Goal: Task Accomplishment & Management: Use online tool/utility

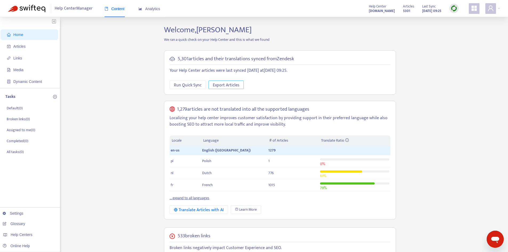
click at [237, 86] on span "Export Articles" at bounding box center [226, 85] width 27 height 7
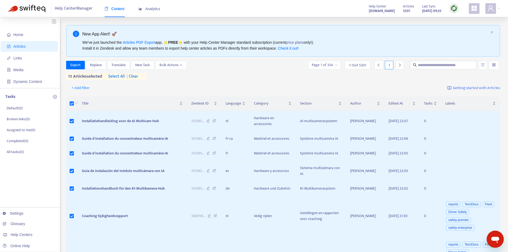
click at [118, 78] on span "select all" at bounding box center [116, 76] width 17 height 6
click at [72, 65] on span "Export" at bounding box center [75, 65] width 10 height 6
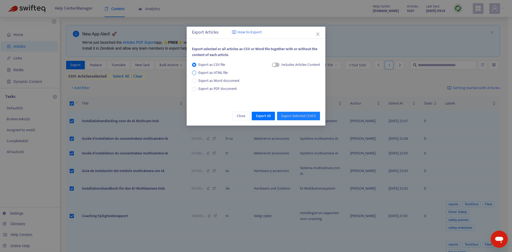
click at [218, 73] on span "Export as HTML file" at bounding box center [213, 73] width 34 height 6
click at [221, 63] on span "Export as CSV file" at bounding box center [211, 65] width 31 height 6
click at [219, 73] on span "Export as HTML file" at bounding box center [213, 73] width 34 height 6
click at [220, 79] on span "Export as Word document" at bounding box center [218, 81] width 45 height 6
click at [219, 87] on span "Export as PDF document" at bounding box center [217, 89] width 38 height 6
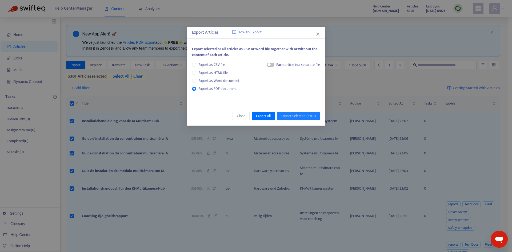
click at [72, 122] on div "Export Articles How to Export Export selected or all articles as CSV or Word fi…" at bounding box center [256, 126] width 512 height 252
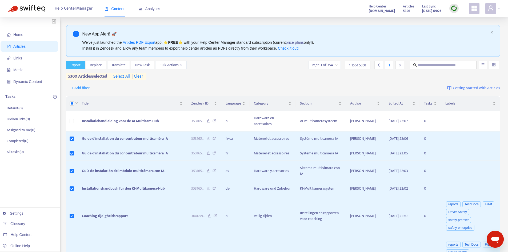
click at [74, 65] on span "Export" at bounding box center [75, 65] width 10 height 6
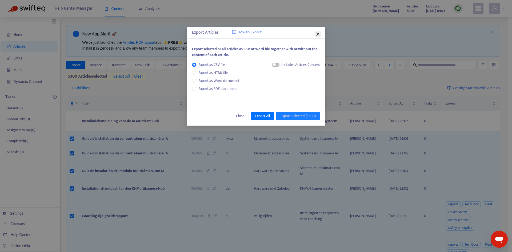
click at [319, 33] on icon "close" at bounding box center [318, 34] width 4 height 4
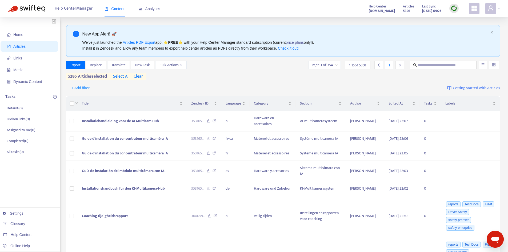
click at [138, 77] on span "| clear" at bounding box center [136, 76] width 13 height 6
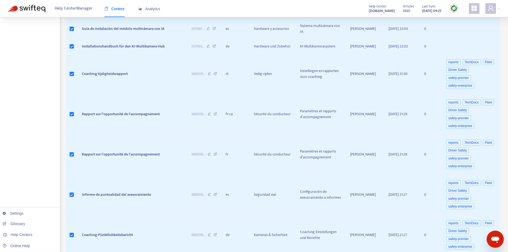
scroll to position [260, 0]
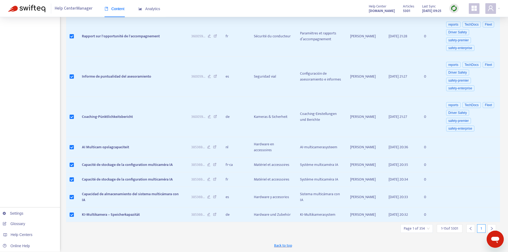
click at [492, 227] on icon "right" at bounding box center [492, 229] width 4 height 4
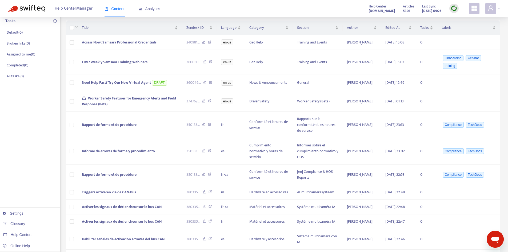
scroll to position [0, 0]
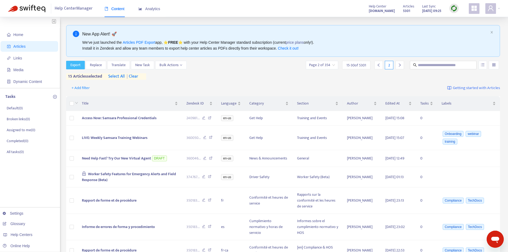
click at [77, 66] on span "Export" at bounding box center [75, 65] width 10 height 6
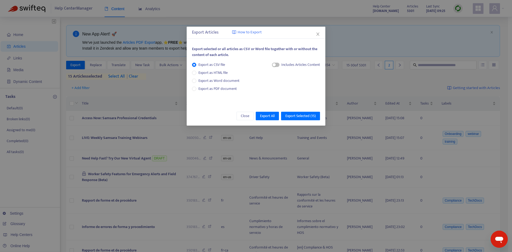
click at [351, 35] on div "Export Articles How to Export Export selected or all articles as CSV or Word fi…" at bounding box center [256, 126] width 512 height 252
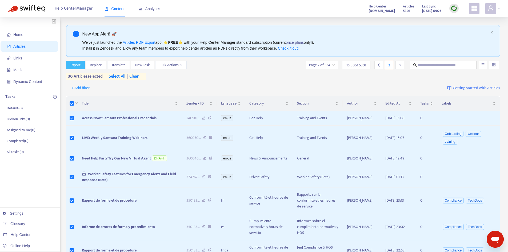
click at [69, 62] on button "Export" at bounding box center [75, 65] width 19 height 9
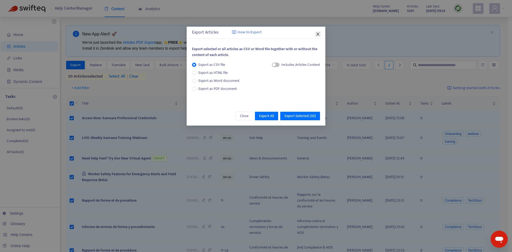
click at [318, 32] on icon "close" at bounding box center [318, 34] width 4 height 4
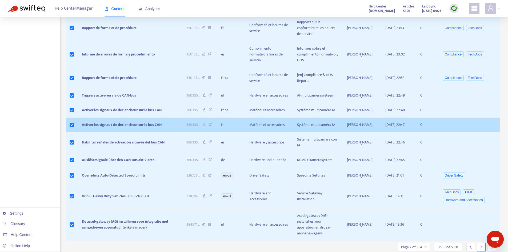
scroll to position [209, 0]
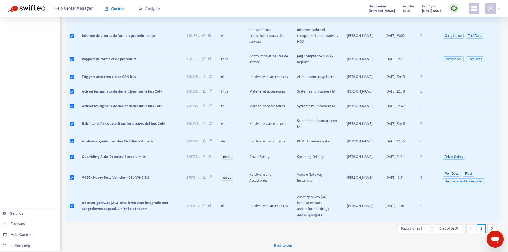
click at [491, 225] on div at bounding box center [491, 228] width 9 height 9
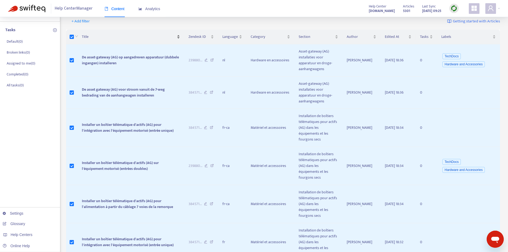
scroll to position [0, 0]
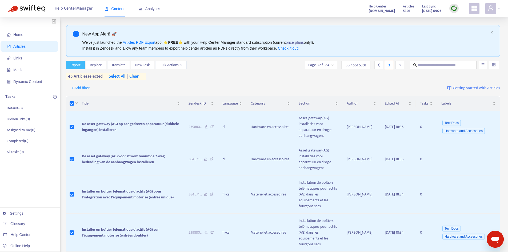
click at [82, 66] on button "Export" at bounding box center [75, 65] width 19 height 9
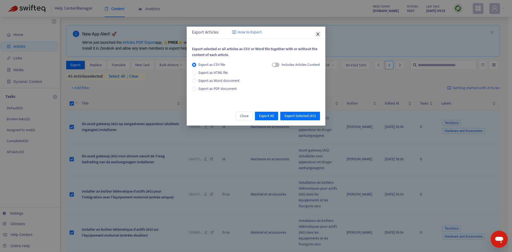
click at [318, 34] on icon "close" at bounding box center [318, 34] width 4 height 4
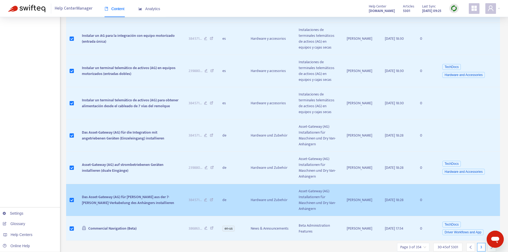
scroll to position [400, 0]
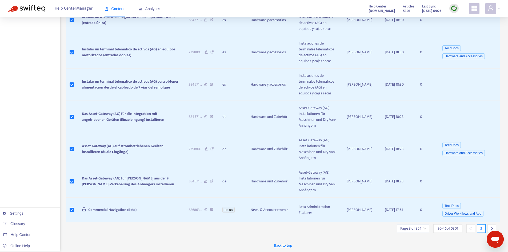
click at [492, 227] on icon "right" at bounding box center [492, 229] width 4 height 4
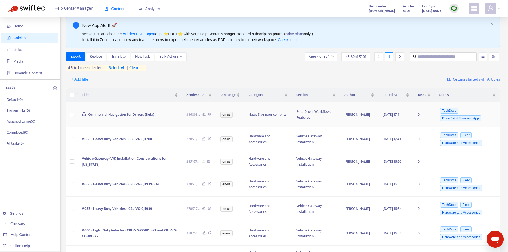
scroll to position [0, 0]
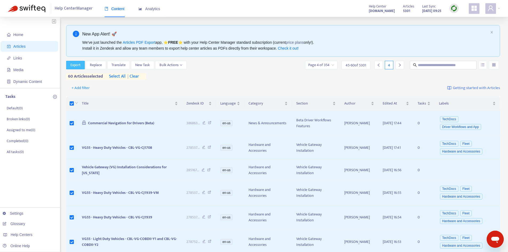
click at [79, 63] on span "Export" at bounding box center [75, 65] width 10 height 6
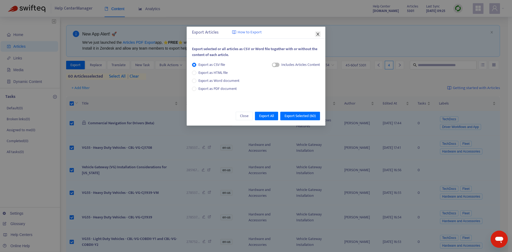
click at [320, 33] on icon "close" at bounding box center [318, 34] width 4 height 4
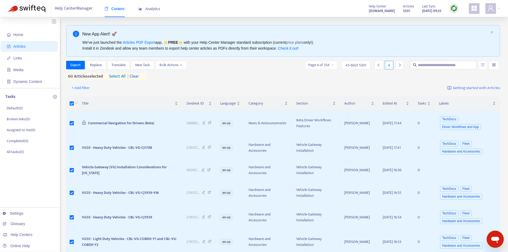
scroll to position [343, 0]
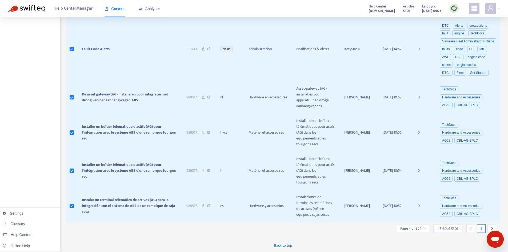
click at [494, 228] on div at bounding box center [491, 228] width 9 height 9
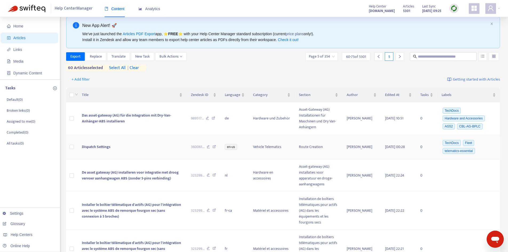
scroll to position [0, 0]
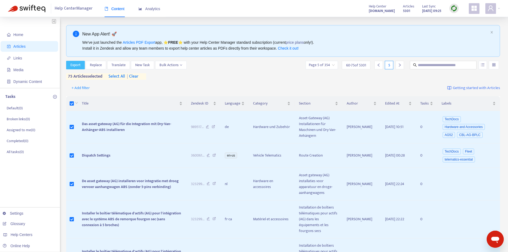
click at [74, 62] on button "Export" at bounding box center [75, 65] width 19 height 9
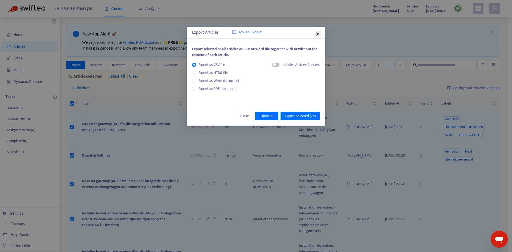
click at [319, 34] on icon "close" at bounding box center [318, 34] width 4 height 4
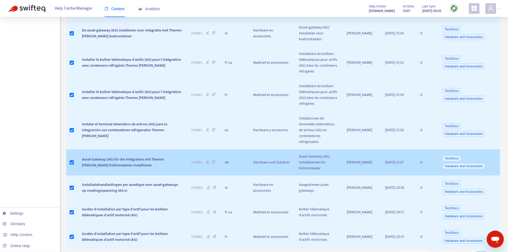
scroll to position [348, 0]
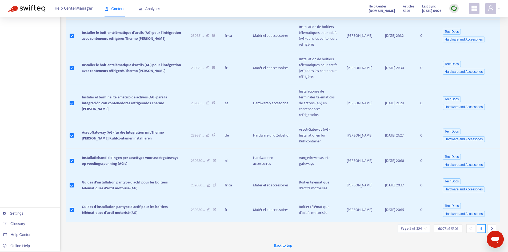
click at [492, 227] on icon "right" at bounding box center [492, 229] width 4 height 4
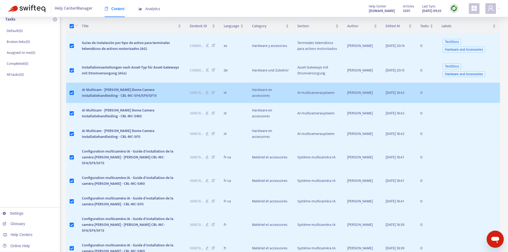
scroll to position [0, 0]
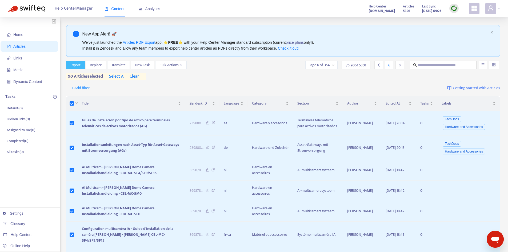
click at [78, 66] on span "Export" at bounding box center [75, 65] width 10 height 6
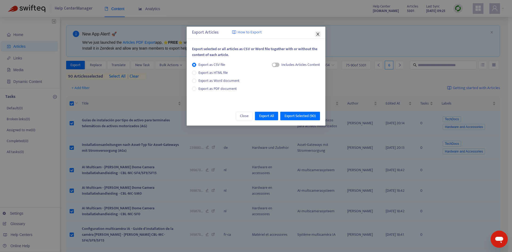
click at [318, 36] on icon "close" at bounding box center [318, 34] width 4 height 4
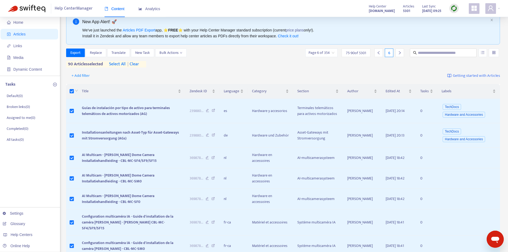
scroll to position [205, 0]
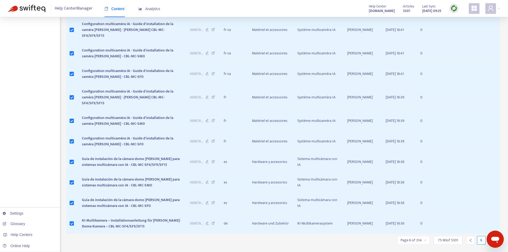
click at [423, 236] on input "search" at bounding box center [414, 240] width 26 height 8
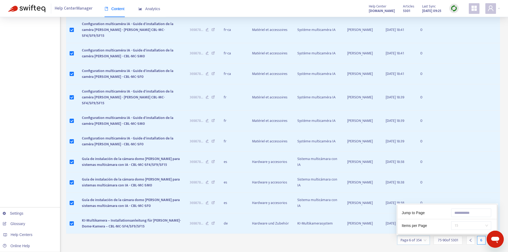
click at [474, 222] on span "15" at bounding box center [471, 226] width 34 height 8
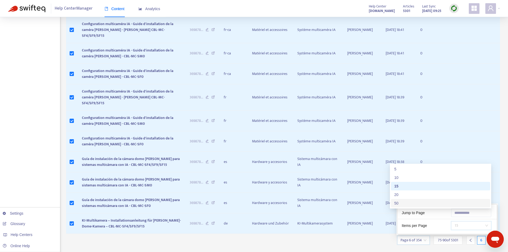
click at [428, 200] on div "50" at bounding box center [440, 203] width 93 height 6
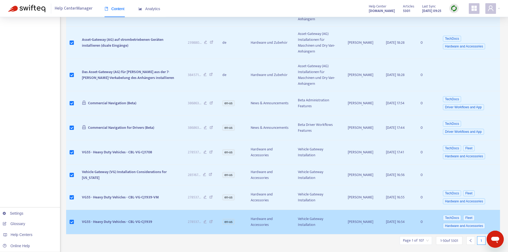
scroll to position [1130, 0]
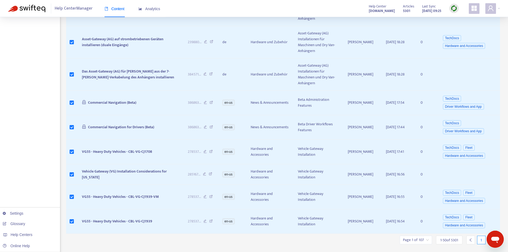
click at [421, 236] on input "search" at bounding box center [416, 240] width 26 height 8
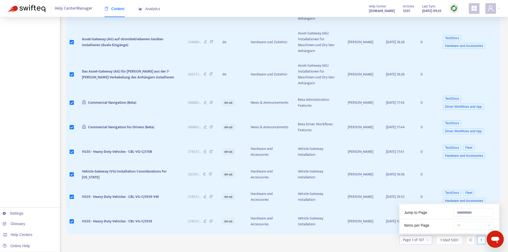
click at [467, 221] on span "50" at bounding box center [474, 225] width 34 height 8
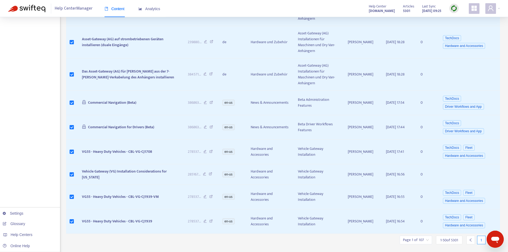
click at [449, 237] on span "1 - 50 of 5301" at bounding box center [449, 240] width 18 height 6
click at [427, 236] on input "search" at bounding box center [416, 240] width 26 height 8
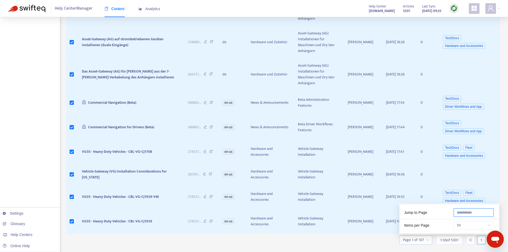
click at [476, 208] on input "text" at bounding box center [474, 212] width 40 height 9
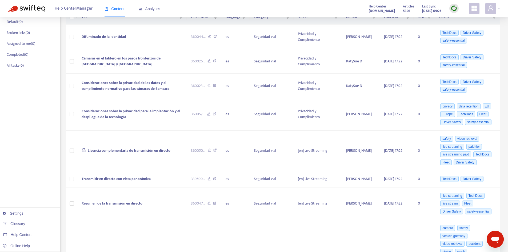
scroll to position [0, 0]
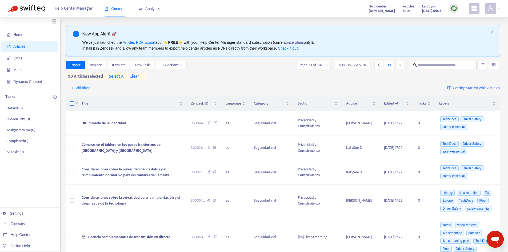
type input "**"
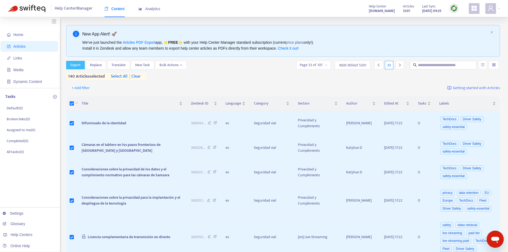
click at [71, 65] on span "Export" at bounding box center [75, 65] width 10 height 6
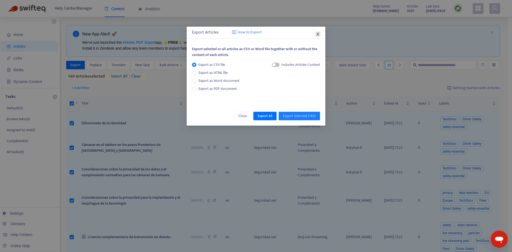
click at [318, 33] on icon "close" at bounding box center [318, 34] width 4 height 4
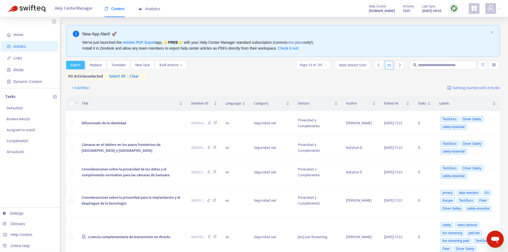
click at [81, 69] on button "Export" at bounding box center [75, 65] width 19 height 9
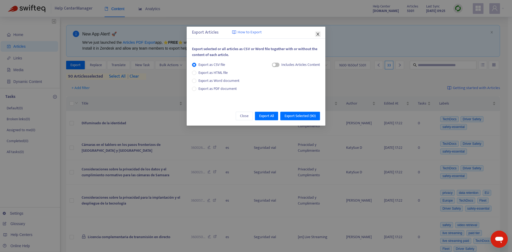
click at [320, 34] on span "Close" at bounding box center [318, 34] width 6 height 4
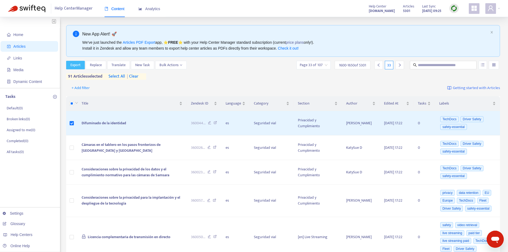
click at [79, 65] on span "Export" at bounding box center [75, 65] width 10 height 6
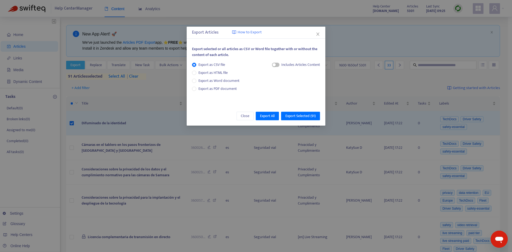
click at [79, 65] on div "Export Articles How to Export Export selected or all articles as CSV or Word fi…" at bounding box center [256, 126] width 512 height 252
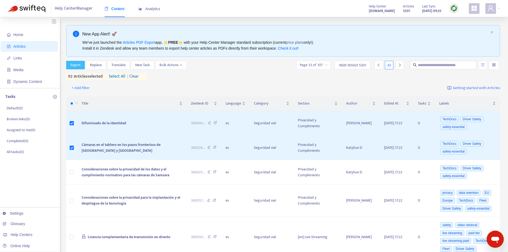
click at [77, 67] on span "Export" at bounding box center [75, 65] width 10 height 6
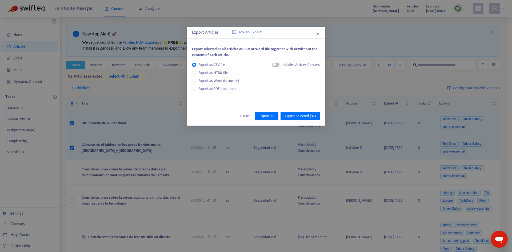
click at [77, 67] on div "Export Articles How to Export Export selected or all articles as CSV or Word fi…" at bounding box center [256, 126] width 512 height 252
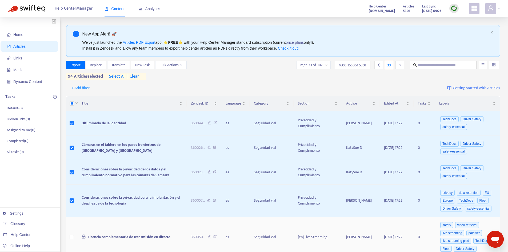
click at [69, 236] on td at bounding box center [71, 237] width 11 height 40
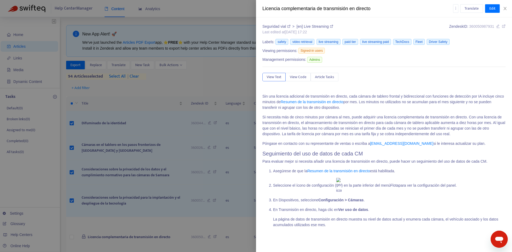
click at [73, 237] on div at bounding box center [256, 126] width 512 height 252
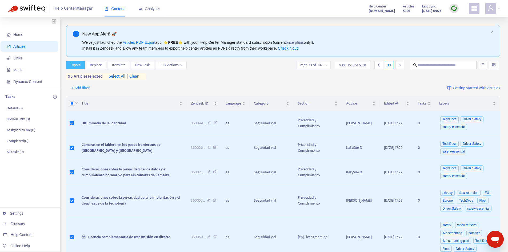
click at [78, 63] on span "Export" at bounding box center [75, 65] width 10 height 6
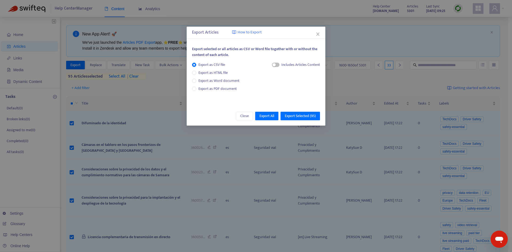
click at [79, 62] on div "Export Articles How to Export Export selected or all articles as CSV or Word fi…" at bounding box center [256, 126] width 512 height 252
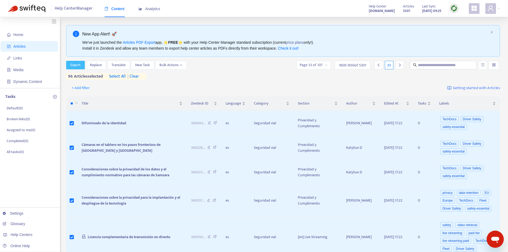
click at [79, 63] on span "Export" at bounding box center [75, 65] width 10 height 6
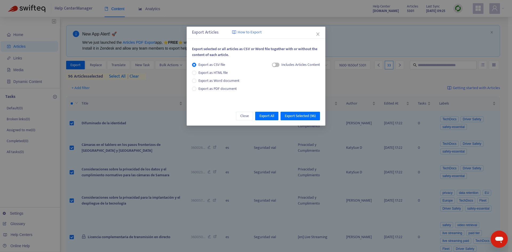
click at [112, 97] on div "Export Articles How to Export Export selected or all articles as CSV or Word fi…" at bounding box center [256, 126] width 512 height 252
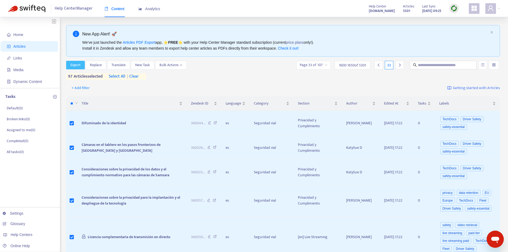
click at [73, 66] on span "Export" at bounding box center [75, 65] width 10 height 6
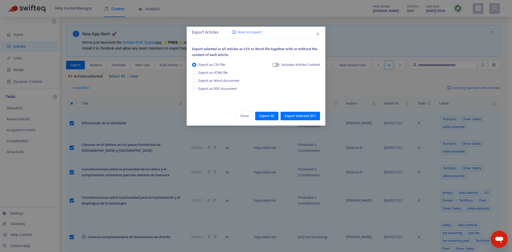
click at [115, 103] on div "Export Articles How to Export Export selected or all articles as CSV or Word fi…" at bounding box center [256, 126] width 512 height 252
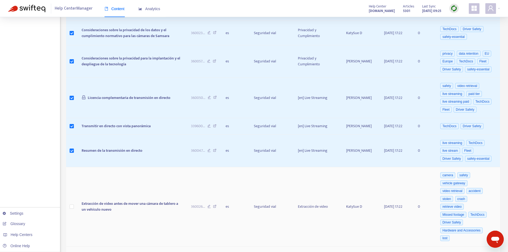
scroll to position [160, 0]
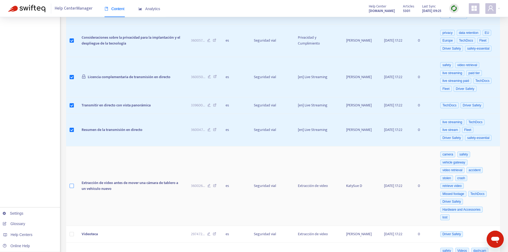
click at [72, 189] on label at bounding box center [72, 186] width 4 height 6
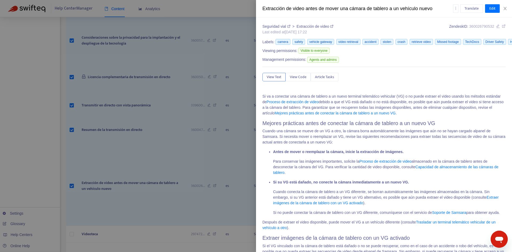
click at [73, 187] on div at bounding box center [256, 126] width 512 height 252
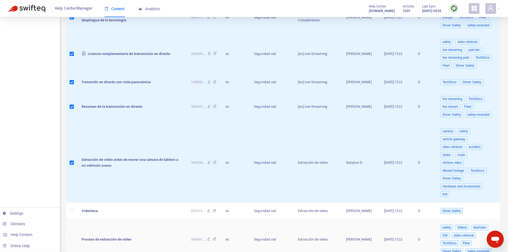
scroll to position [187, 0]
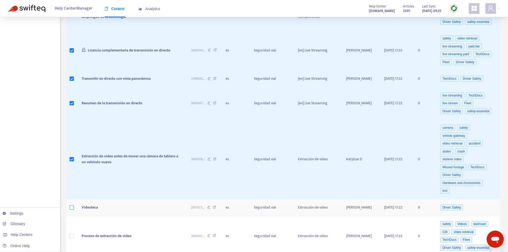
click at [72, 210] on label at bounding box center [72, 208] width 4 height 6
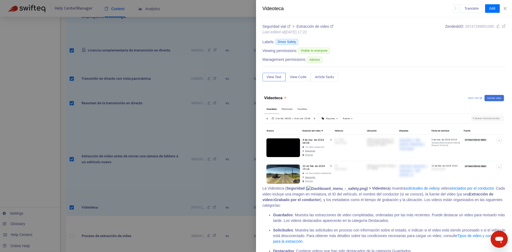
click at [61, 125] on div at bounding box center [256, 126] width 512 height 252
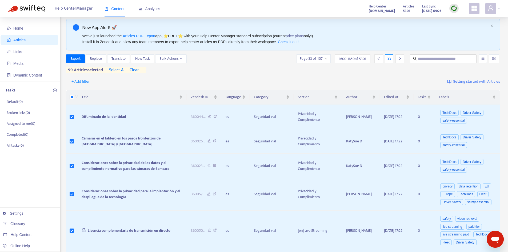
scroll to position [0, 0]
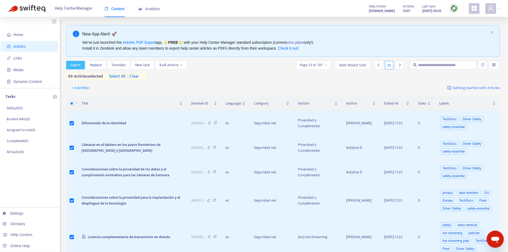
click at [74, 63] on span "Export" at bounding box center [75, 65] width 10 height 6
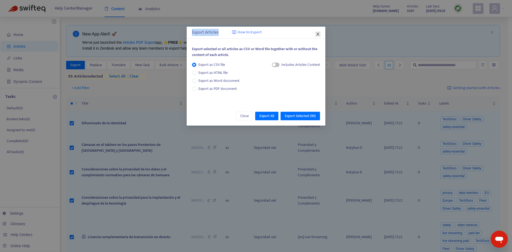
click at [316, 33] on div "Export Articles How to Export Export selected or all articles as CSV or Word fi…" at bounding box center [256, 76] width 139 height 99
click at [318, 34] on icon "close" at bounding box center [317, 34] width 3 height 3
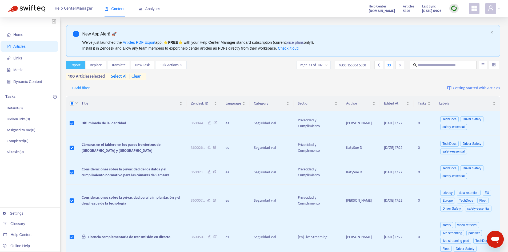
click at [76, 65] on span "Export" at bounding box center [75, 65] width 10 height 6
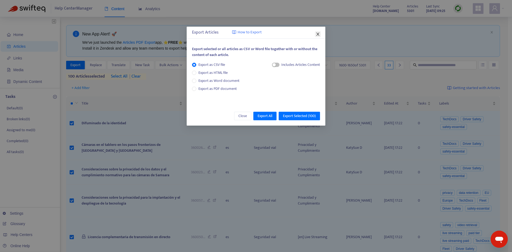
click at [317, 34] on icon "close" at bounding box center [318, 34] width 4 height 4
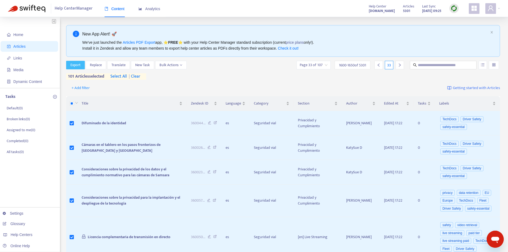
click at [82, 63] on button "Export" at bounding box center [75, 65] width 19 height 9
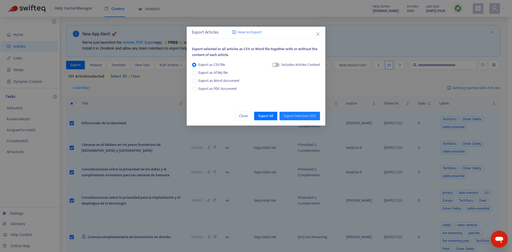
click at [293, 65] on div "Includes Articles Content" at bounding box center [300, 65] width 39 height 6
click at [278, 64] on span "button" at bounding box center [275, 65] width 7 height 4
click at [278, 64] on div "button" at bounding box center [277, 64] width 3 height 3
click at [212, 72] on span "Export as HTML file" at bounding box center [213, 73] width 34 height 6
click at [217, 80] on span "Export as Word document" at bounding box center [218, 81] width 45 height 6
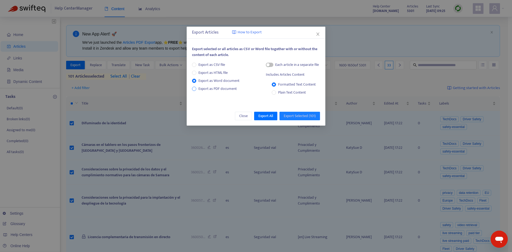
click at [223, 87] on span "Export as PDF document" at bounding box center [217, 89] width 38 height 6
click at [319, 33] on icon "close" at bounding box center [318, 34] width 4 height 4
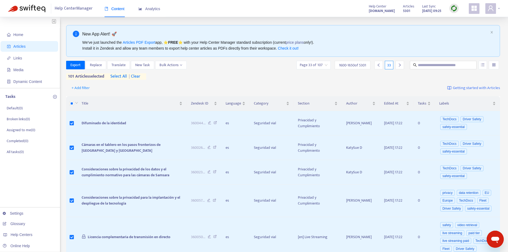
click at [490, 7] on icon "user" at bounding box center [490, 8] width 6 height 6
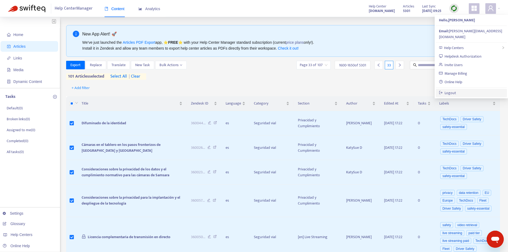
click at [456, 90] on link "Logout" at bounding box center [447, 93] width 17 height 6
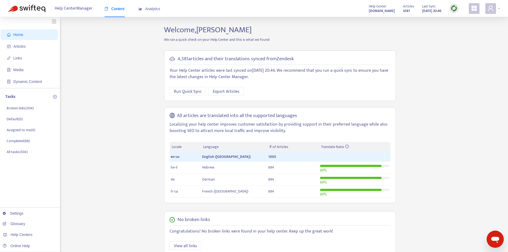
click at [490, 8] on icon "user" at bounding box center [490, 8] width 6 height 6
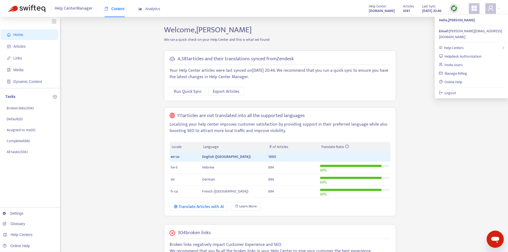
click at [449, 154] on div "Home Articles Links Media Dynamic Content Tasks Broken links ( 304 ) Default ( …" at bounding box center [254, 212] width 492 height 374
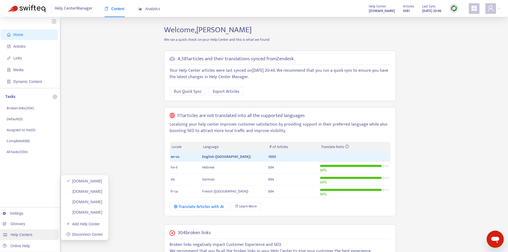
click at [28, 235] on span "Help Centers" at bounding box center [22, 235] width 22 height 4
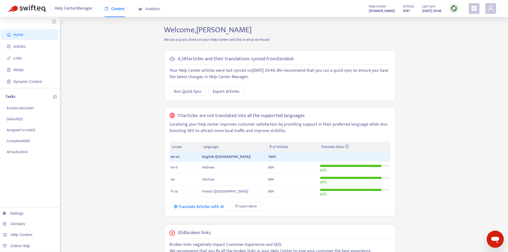
click at [134, 148] on div "Home Articles Links Media Dynamic Content Tasks Broken links ( 304 ) Default ( …" at bounding box center [254, 212] width 492 height 374
click at [482, 7] on div at bounding box center [476, 8] width 15 height 11
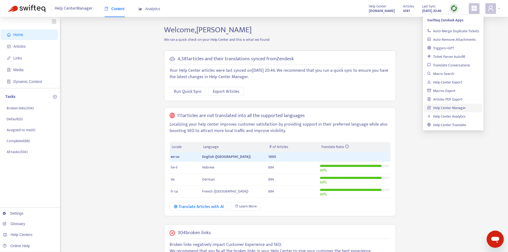
click at [491, 5] on icon "user" at bounding box center [490, 8] width 6 height 6
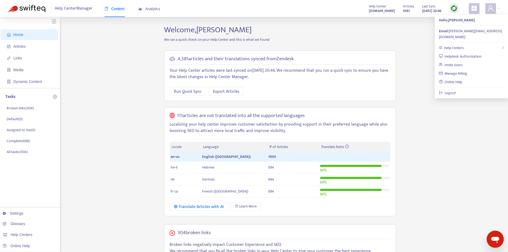
drag, startPoint x: 457, startPoint y: 173, endPoint x: 453, endPoint y: 173, distance: 4.5
click at [457, 173] on div "Home Articles Links Media Dynamic Content Tasks Broken links ( 304 ) Default ( …" at bounding box center [254, 212] width 492 height 374
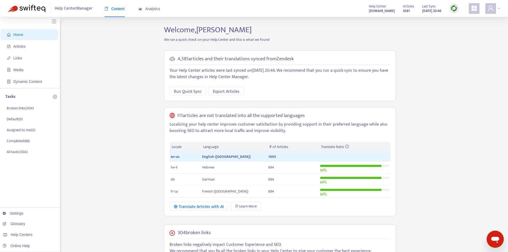
click at [495, 10] on span at bounding box center [490, 8] width 11 height 11
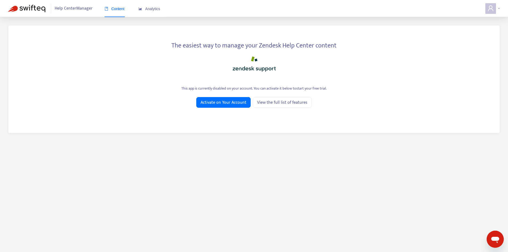
click at [497, 8] on div at bounding box center [492, 8] width 15 height 11
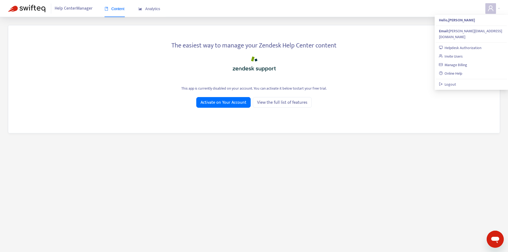
click at [369, 116] on div "The easiest way to manage your Zendesk Help Center content This app is currentl…" at bounding box center [254, 79] width 492 height 108
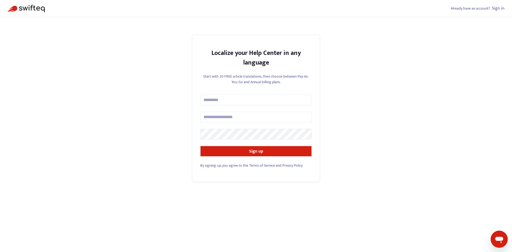
click at [497, 6] on link "Sign in" at bounding box center [498, 8] width 13 height 7
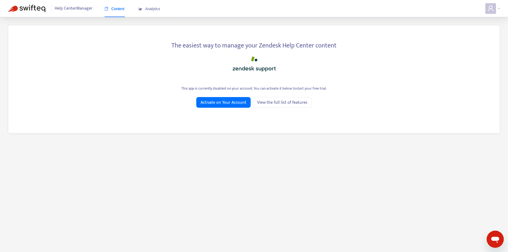
click at [489, 7] on icon "user" at bounding box center [490, 8] width 5 height 6
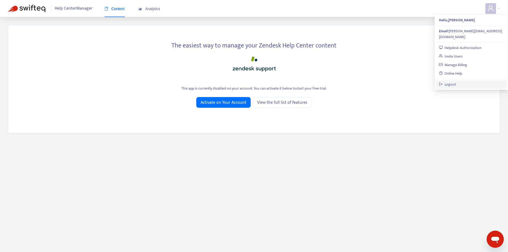
click at [456, 81] on link "Logout" at bounding box center [447, 84] width 17 height 6
